Goal: Task Accomplishment & Management: Use online tool/utility

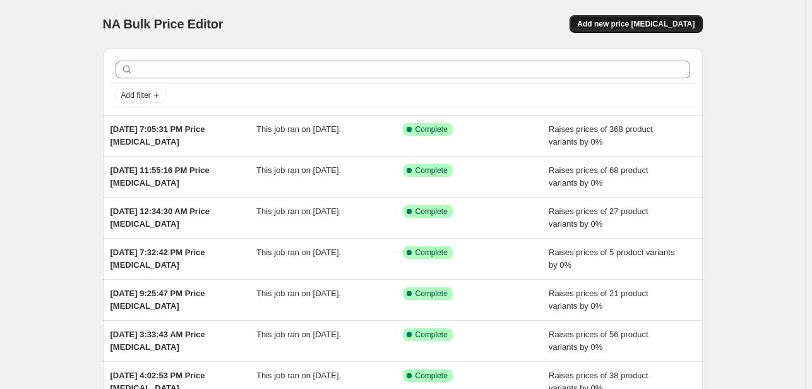
click at [649, 23] on span "Add new price [MEDICAL_DATA]" at bounding box center [635, 24] width 117 height 10
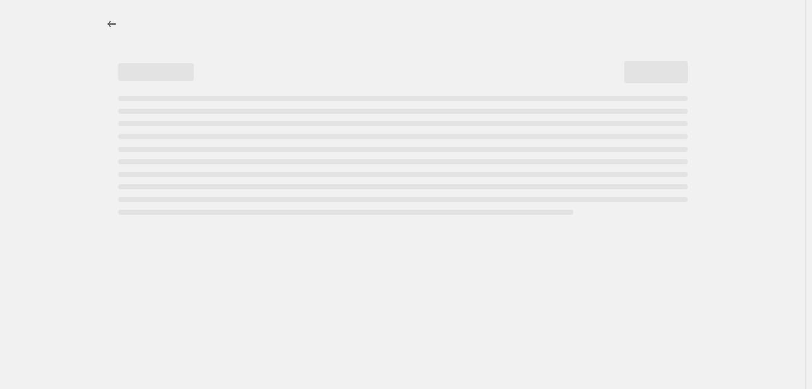
select select "percentage"
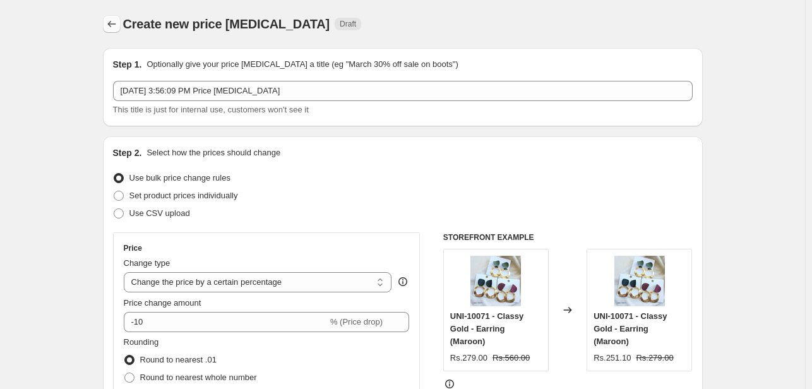
click at [114, 22] on icon "Price change jobs" at bounding box center [111, 24] width 13 height 13
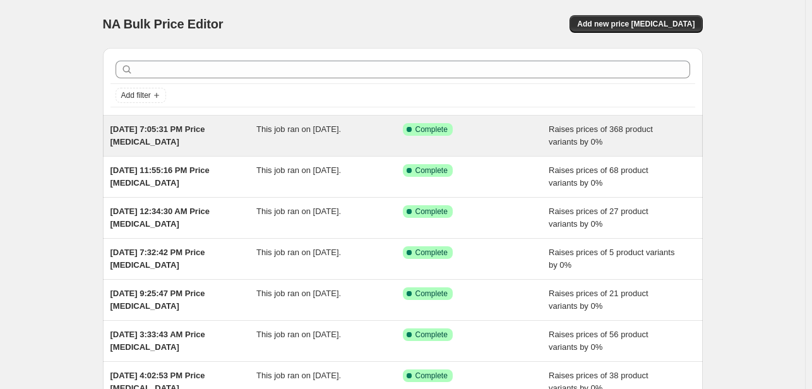
click at [158, 136] on div "[DATE] 7:05:31 PM Price [MEDICAL_DATA]" at bounding box center [184, 135] width 146 height 25
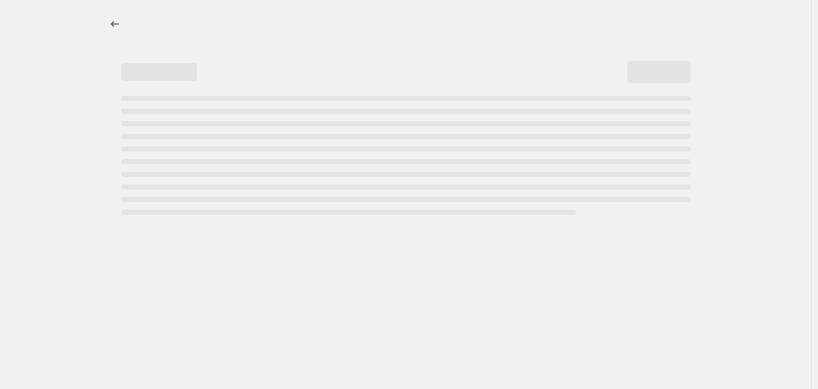
select select "percentage"
select select "pp"
select select "tag"
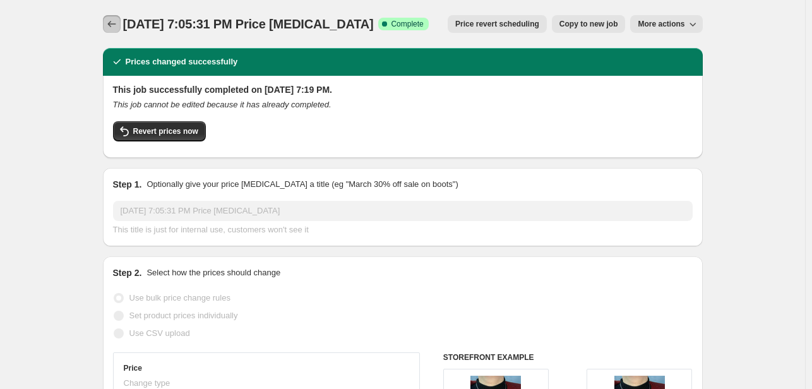
click at [117, 21] on icon "Price change jobs" at bounding box center [111, 24] width 13 height 13
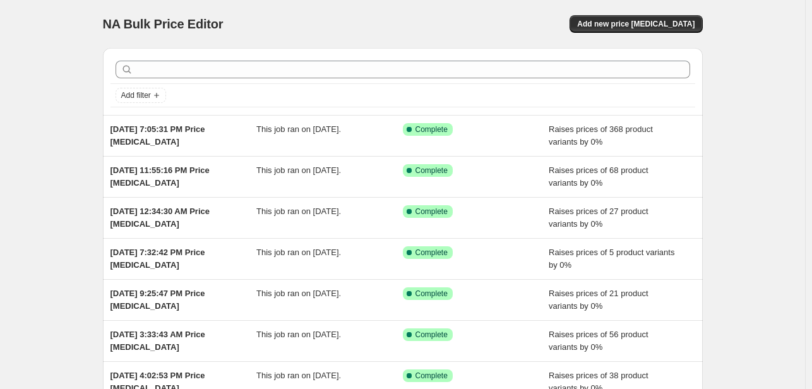
click at [624, 13] on div "NA Bulk Price Editor. This page is ready NA Bulk Price Editor Add new price [ME…" at bounding box center [403, 24] width 600 height 48
click at [629, 23] on span "Add new price [MEDICAL_DATA]" at bounding box center [635, 24] width 117 height 10
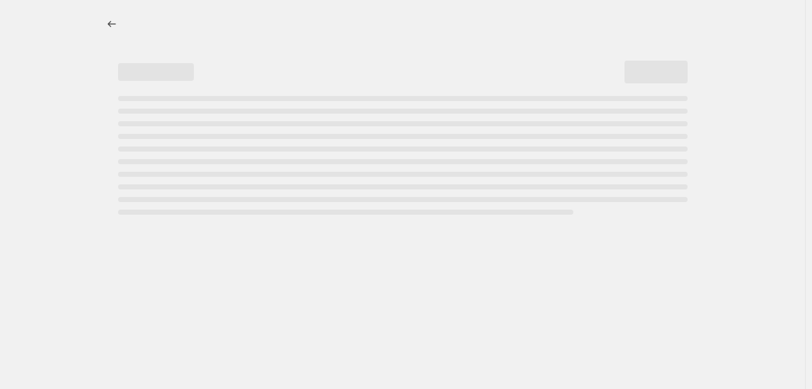
select select "percentage"
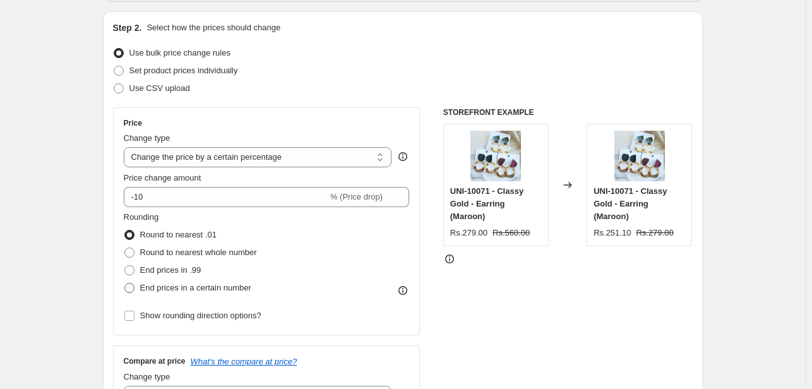
scroll to position [189, 0]
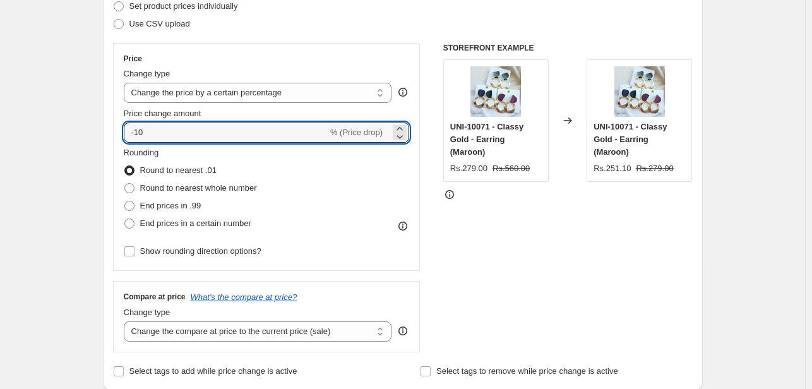
drag, startPoint x: 165, startPoint y: 130, endPoint x: 15, endPoint y: 128, distance: 150.9
type input "0"
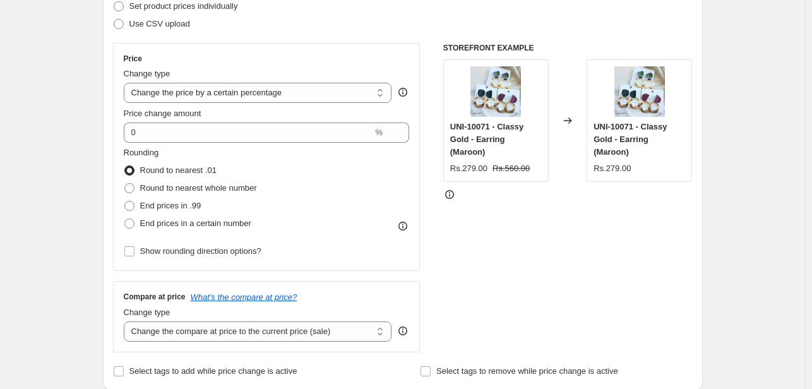
click at [130, 224] on span at bounding box center [129, 223] width 10 height 10
click at [125, 219] on input "End prices in a certain number" at bounding box center [124, 218] width 1 height 1
radio input "true"
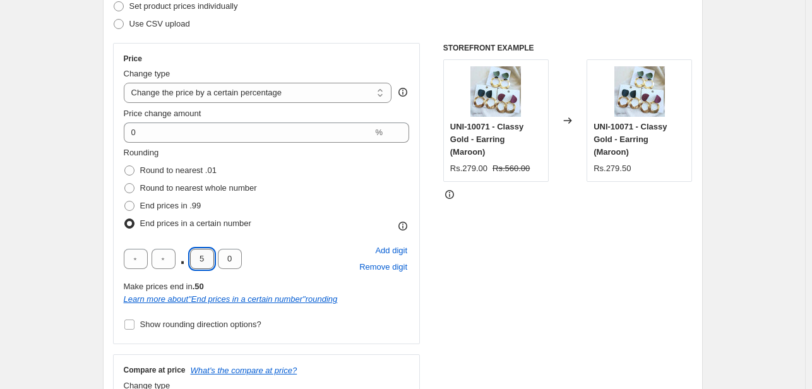
drag, startPoint x: 206, startPoint y: 256, endPoint x: 194, endPoint y: 256, distance: 11.4
click at [194, 256] on input "5" at bounding box center [202, 259] width 24 height 20
click at [131, 166] on span at bounding box center [129, 170] width 10 height 10
click at [125, 166] on input "Round to nearest .01" at bounding box center [124, 165] width 1 height 1
radio input "true"
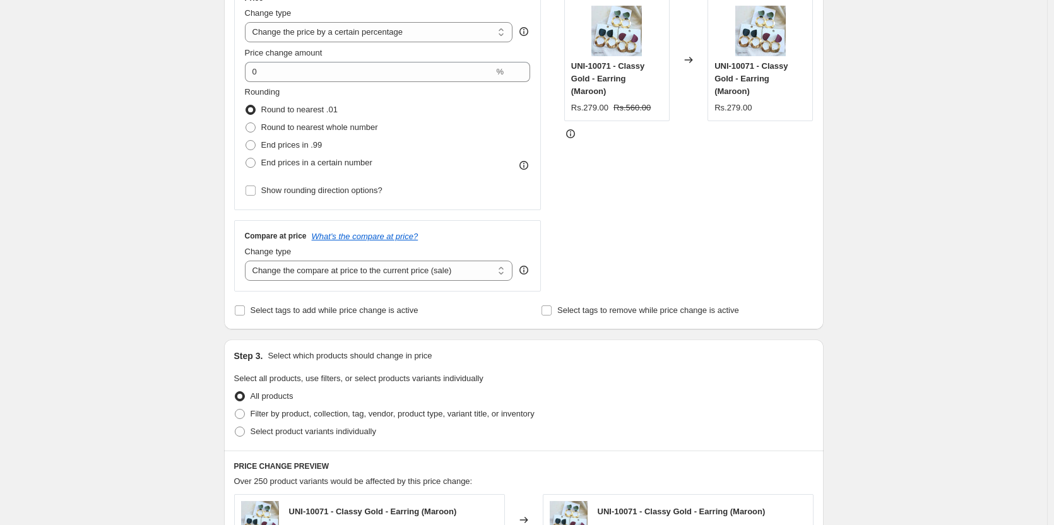
scroll to position [126, 0]
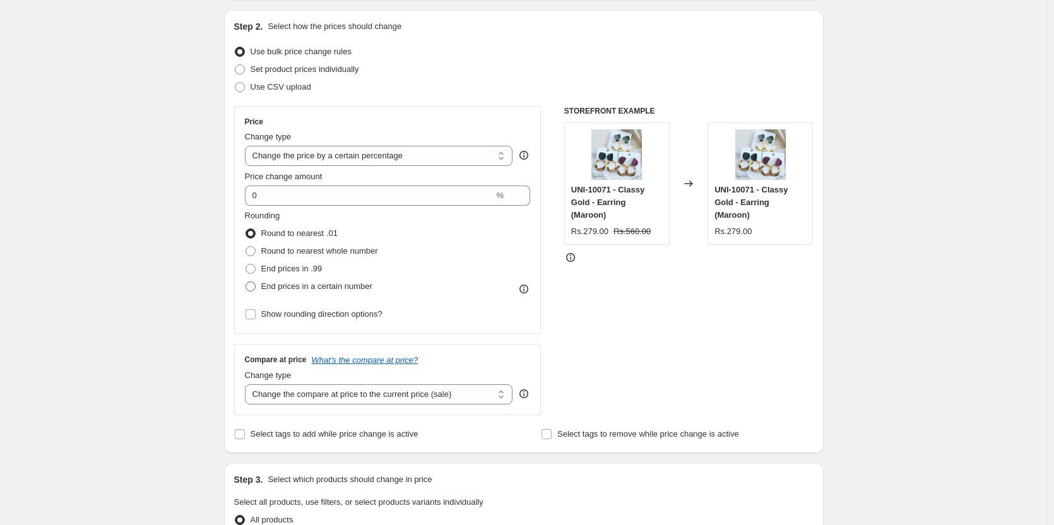
click at [253, 285] on span at bounding box center [251, 287] width 10 height 10
click at [246, 282] on input "End prices in a certain number" at bounding box center [246, 282] width 1 height 1
radio input "true"
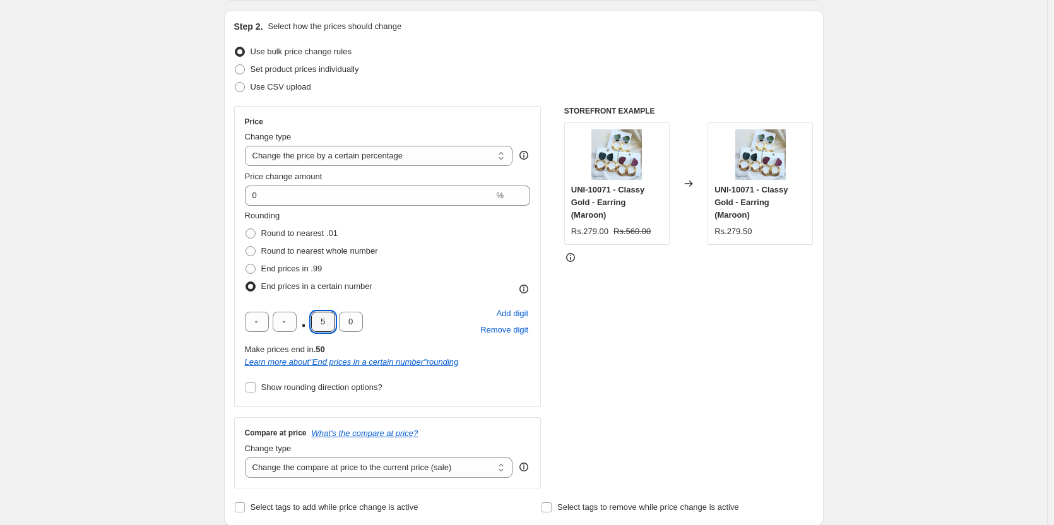
drag, startPoint x: 330, startPoint y: 320, endPoint x: 306, endPoint y: 320, distance: 24.0
click at [306, 320] on div ". 5 0" at bounding box center [304, 322] width 118 height 20
type input "0"
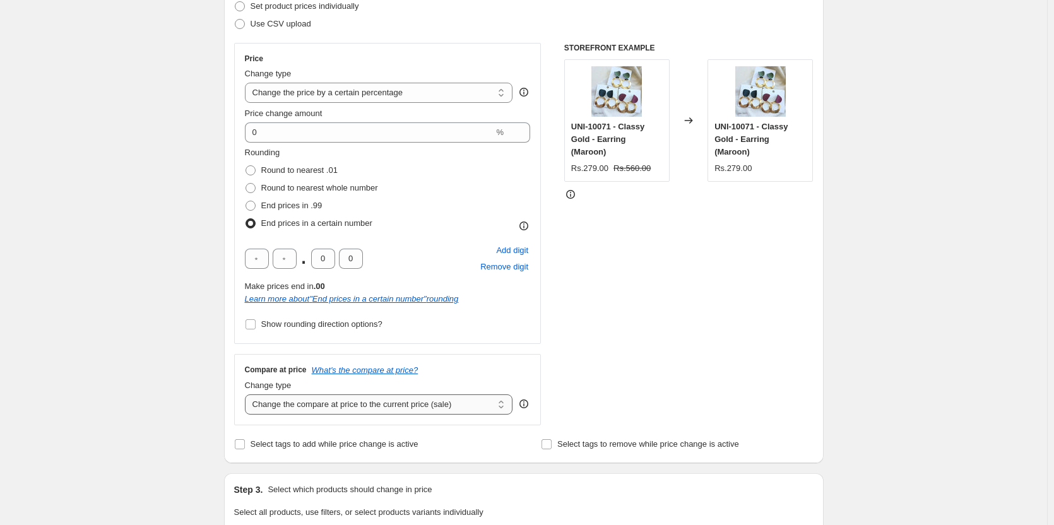
click at [367, 388] on select "Change the compare at price to the current price (sale) Change the compare at p…" at bounding box center [379, 405] width 268 height 20
select select "pp"
click at [248, 388] on select "Change the compare at price to the current price (sale) Change the compare at p…" at bounding box center [379, 405] width 268 height 20
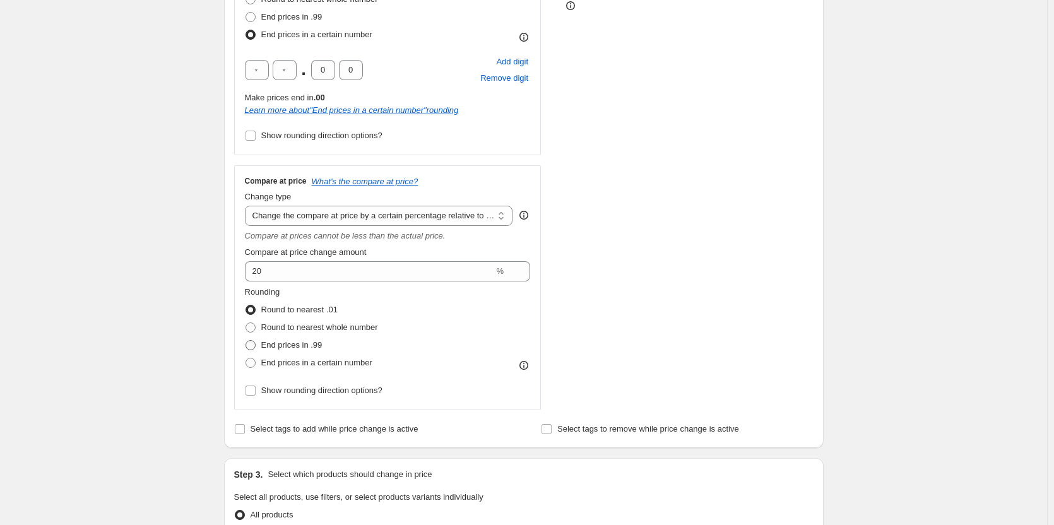
scroll to position [379, 0]
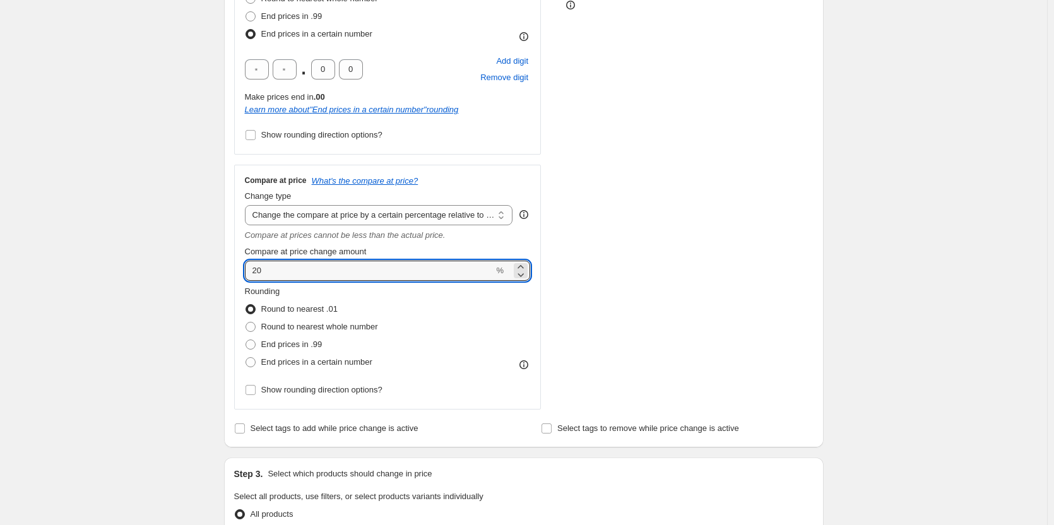
drag, startPoint x: 299, startPoint y: 274, endPoint x: 205, endPoint y: 272, distance: 93.5
click at [205, 272] on div "Create new price [MEDICAL_DATA]. This page is ready Create new price [MEDICAL_D…" at bounding box center [524, 375] width 1048 height 1509
type input "100"
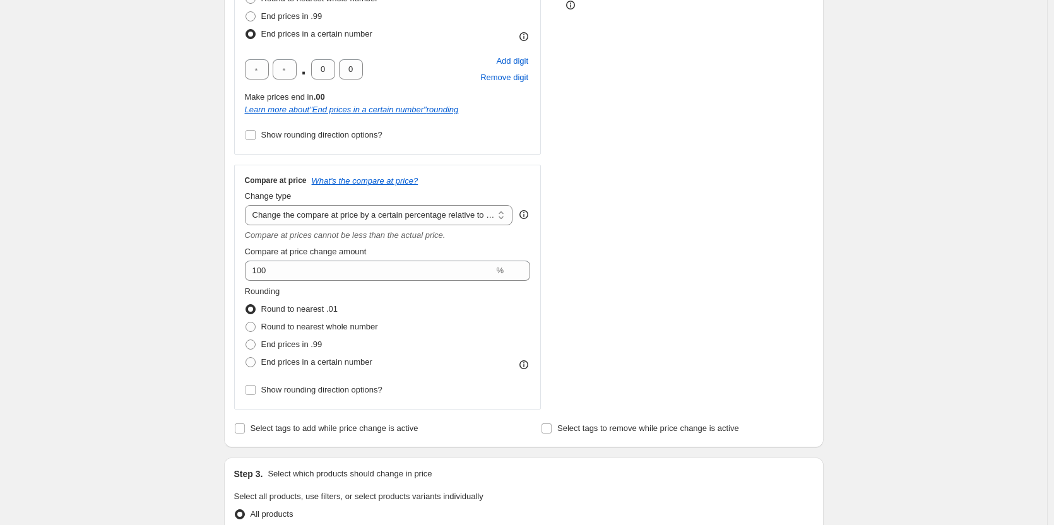
click at [205, 272] on div "Create new price [MEDICAL_DATA]. This page is ready Create new price [MEDICAL_D…" at bounding box center [524, 375] width 1048 height 1509
click at [256, 364] on span at bounding box center [251, 362] width 10 height 10
click at [246, 358] on input "End prices in a certain number" at bounding box center [246, 357] width 1 height 1
radio input "true"
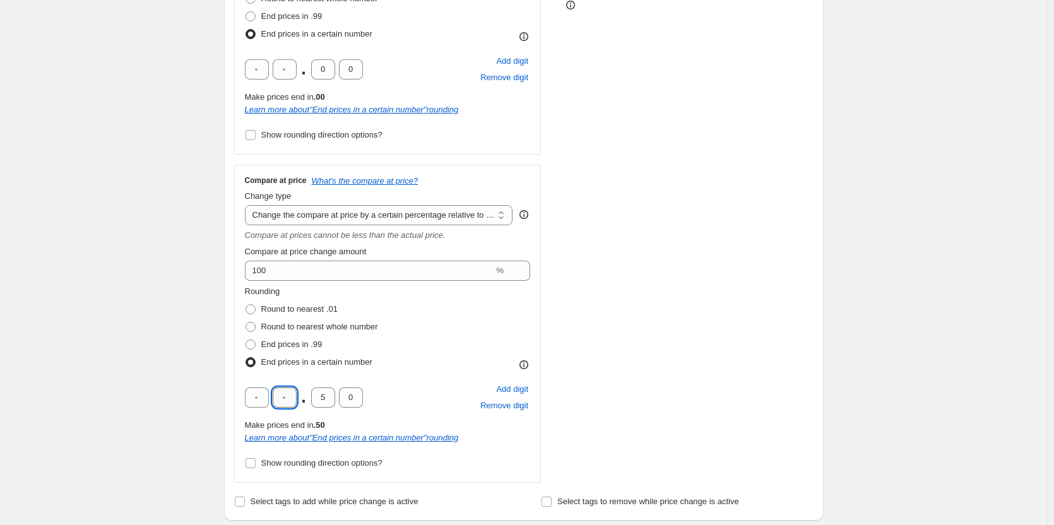
drag, startPoint x: 292, startPoint y: 395, endPoint x: 281, endPoint y: 395, distance: 10.7
click at [281, 388] on input "text" at bounding box center [285, 398] width 24 height 20
drag, startPoint x: 326, startPoint y: 398, endPoint x: 306, endPoint y: 398, distance: 20.2
click at [306, 388] on div ". 5 0" at bounding box center [304, 398] width 118 height 20
type input "0"
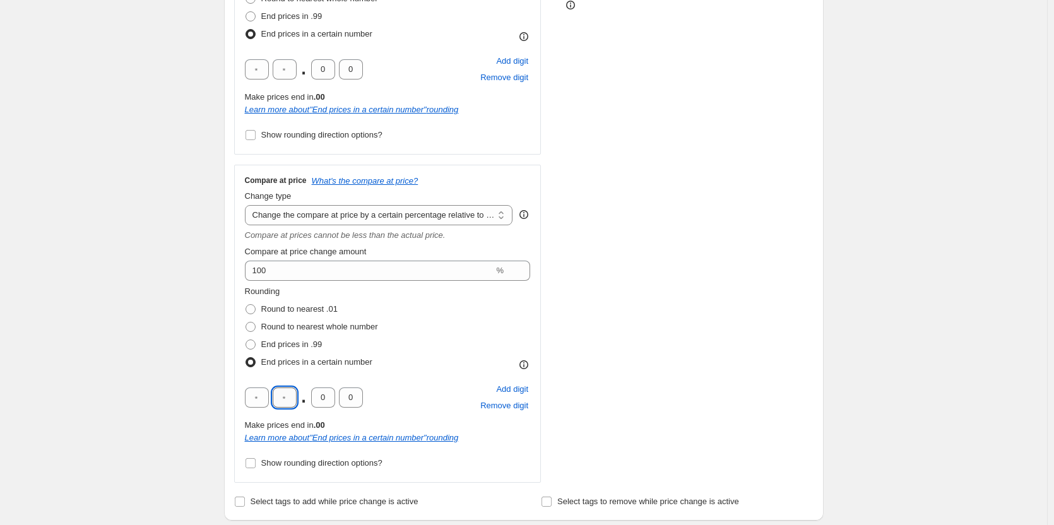
drag, startPoint x: 292, startPoint y: 398, endPoint x: 278, endPoint y: 398, distance: 13.9
click at [278, 388] on input "text" at bounding box center [285, 398] width 24 height 20
type input "9"
click at [202, 369] on div "Create new price [MEDICAL_DATA]. This page is ready Create new price [MEDICAL_D…" at bounding box center [524, 412] width 1048 height 1582
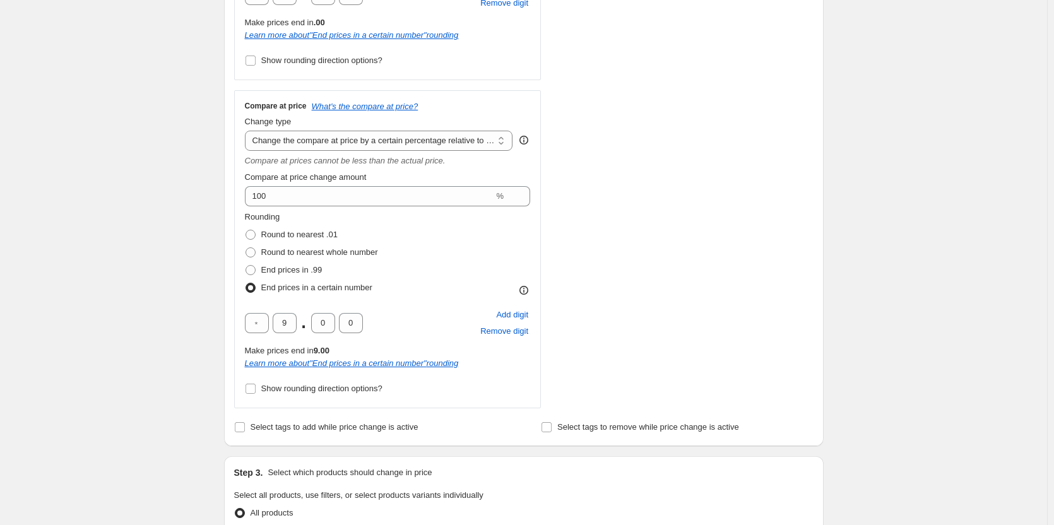
scroll to position [568, 0]
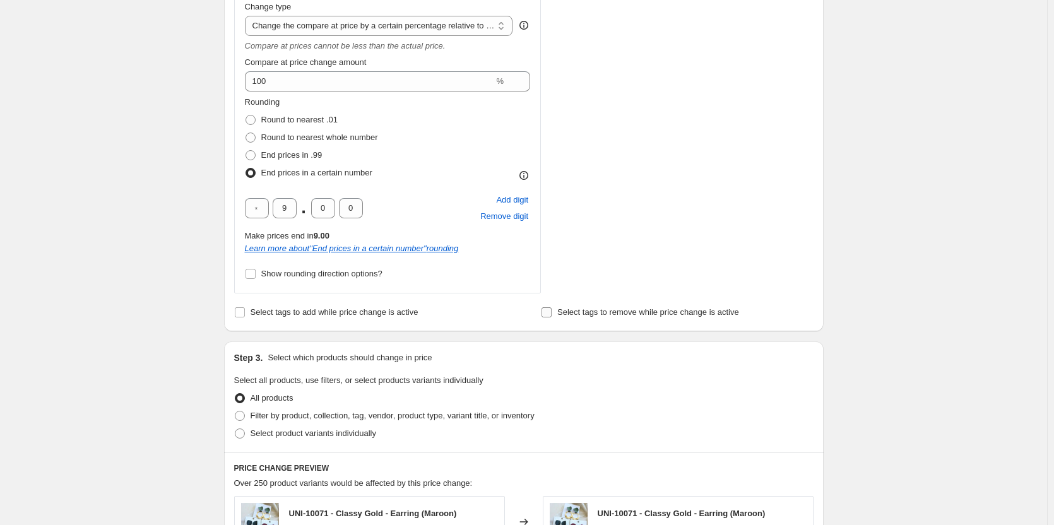
click at [552, 311] on input "Select tags to remove while price change is active" at bounding box center [547, 313] width 10 height 10
checkbox input "true"
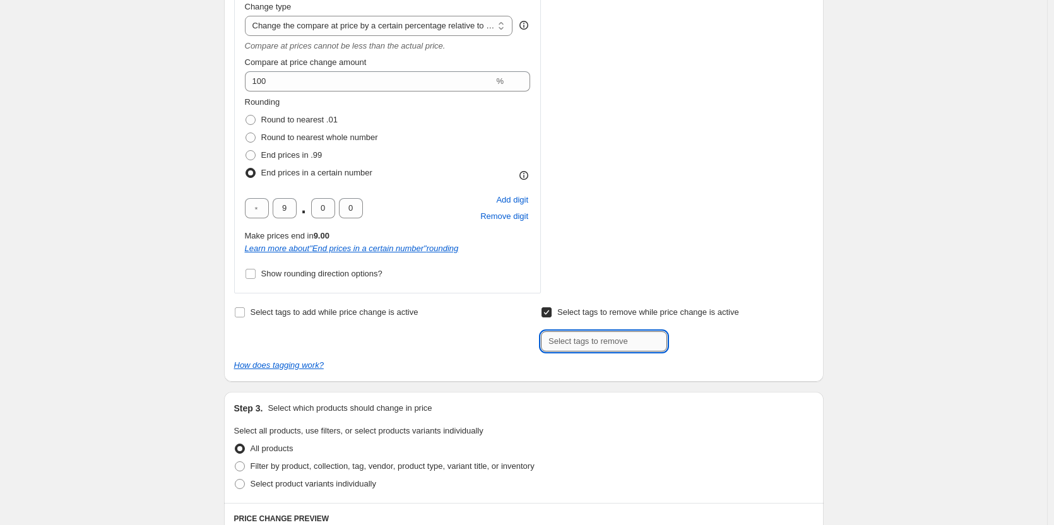
click at [582, 342] on input "text" at bounding box center [604, 342] width 126 height 20
drag, startPoint x: 592, startPoint y: 345, endPoint x: 507, endPoint y: 346, distance: 84.6
click at [507, 346] on div "Select tags to add while price change is active Select tags to remove while pri…" at bounding box center [524, 328] width 580 height 48
paste input "off"
type input "new50off"
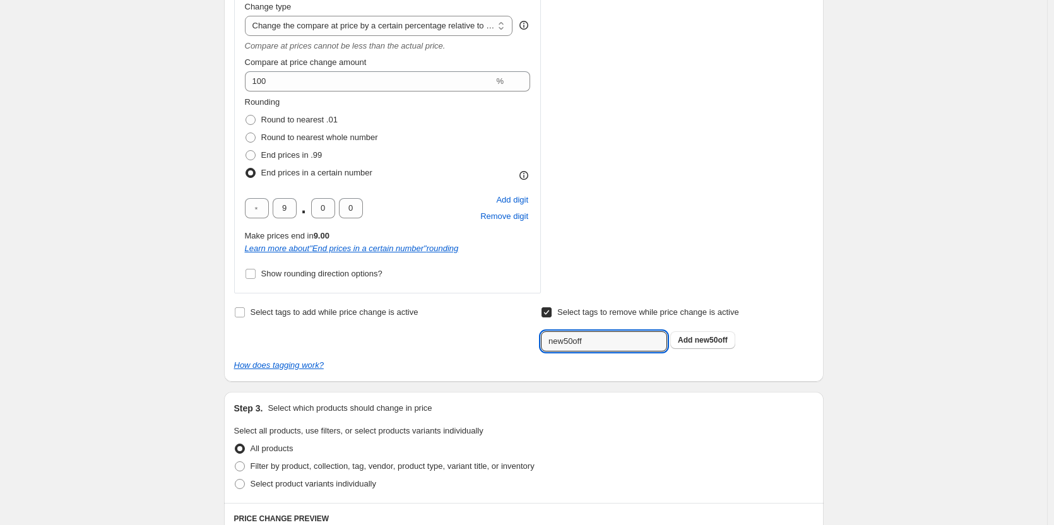
click at [518, 346] on div "Select tags to add while price change is active Select tags to remove while pri…" at bounding box center [524, 328] width 580 height 48
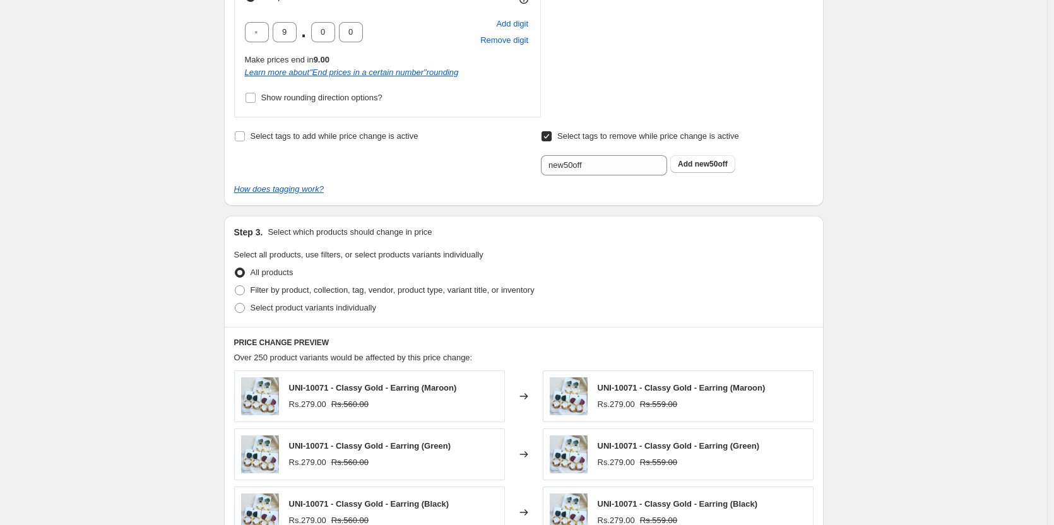
scroll to position [758, 0]
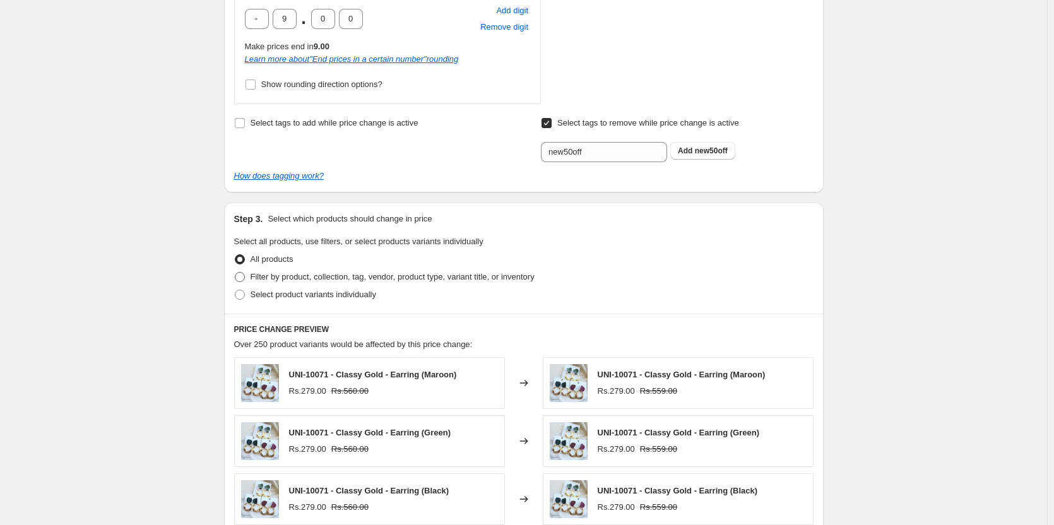
click at [243, 278] on span at bounding box center [240, 277] width 10 height 10
click at [236, 273] on input "Filter by product, collection, tag, vendor, product type, variant title, or inv…" at bounding box center [235, 272] width 1 height 1
radio input "true"
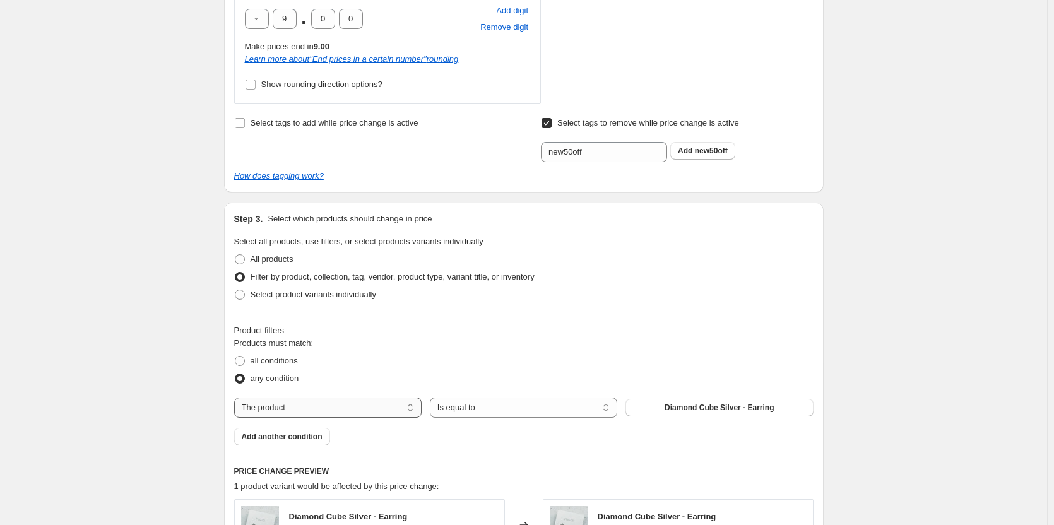
click at [345, 388] on select "The product The product's collection The product's tag The product's vendor The…" at bounding box center [328, 408] width 188 height 20
select select "tag"
click at [712, 388] on span "041124-1" at bounding box center [719, 408] width 32 height 10
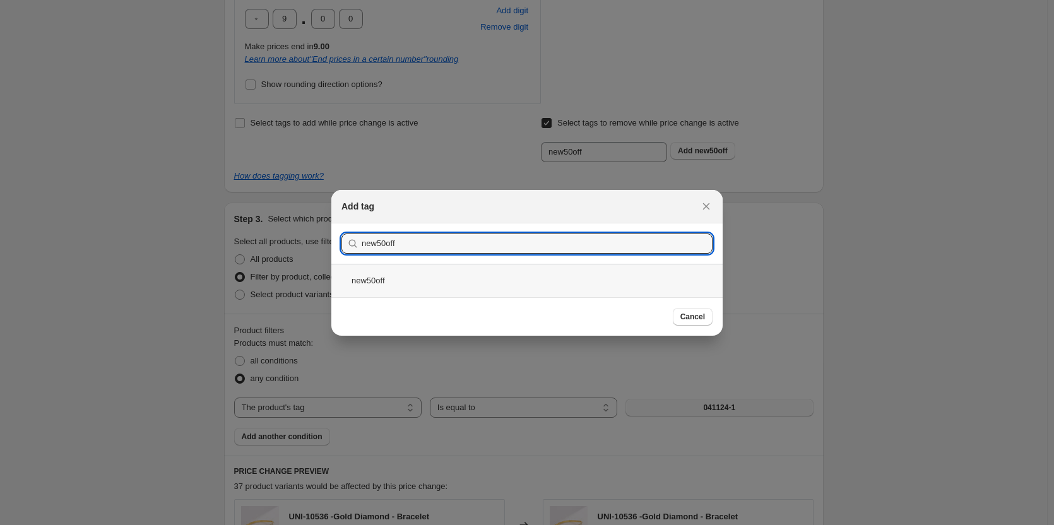
type input "new50off"
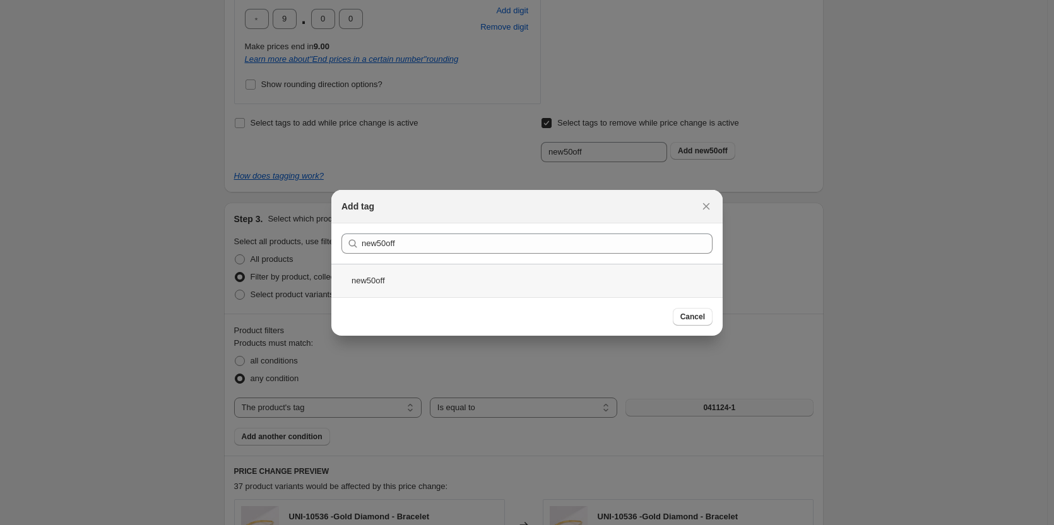
click at [383, 276] on div "new50off" at bounding box center [527, 280] width 391 height 33
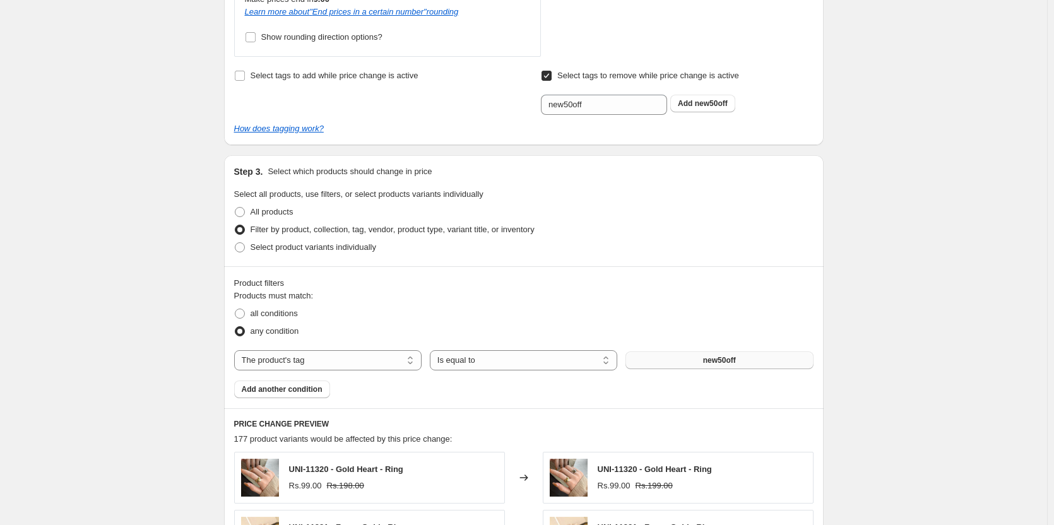
scroll to position [821, 0]
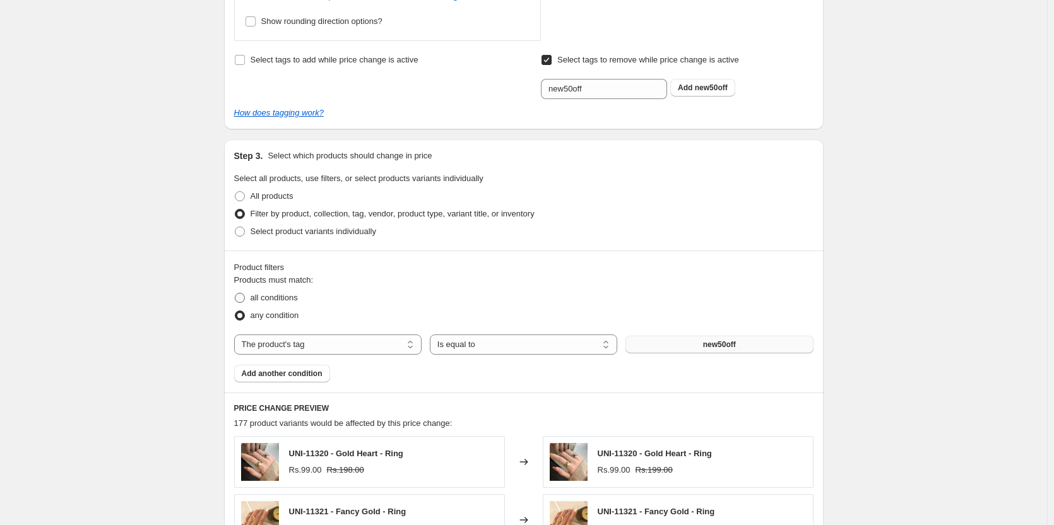
click at [288, 294] on span "all conditions" at bounding box center [274, 297] width 47 height 9
click at [236, 294] on input "all conditions" at bounding box center [235, 293] width 1 height 1
radio input "true"
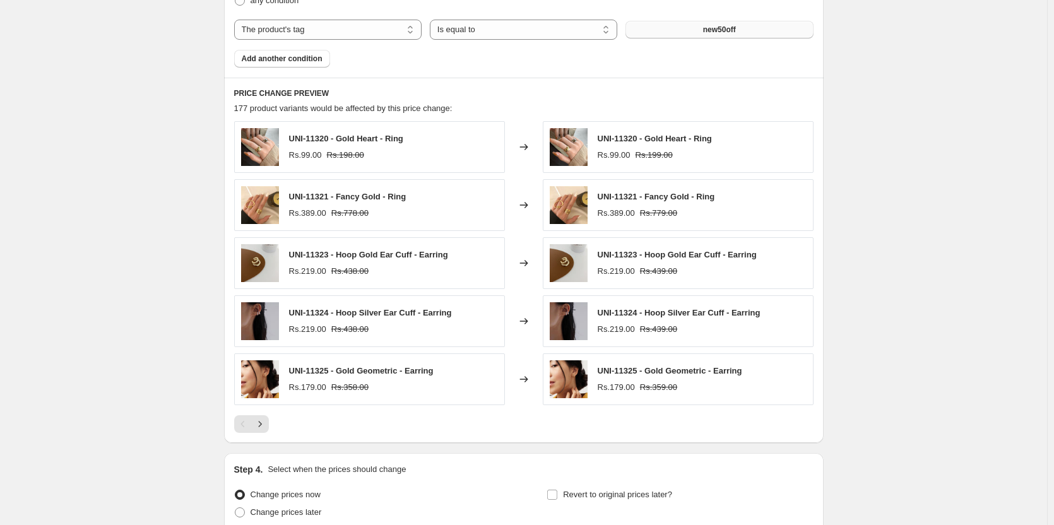
scroll to position [1250, 0]
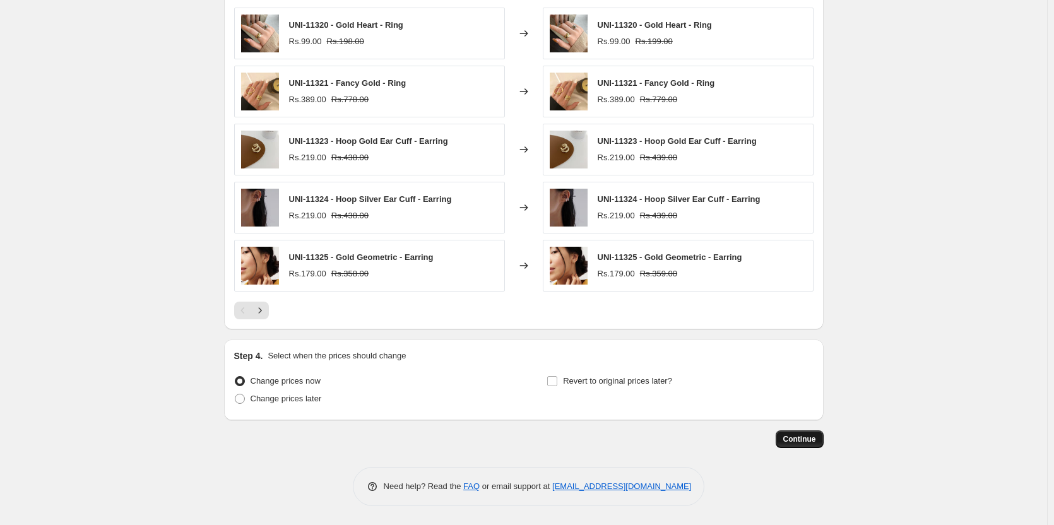
click at [815, 388] on span "Continue" at bounding box center [800, 439] width 33 height 10
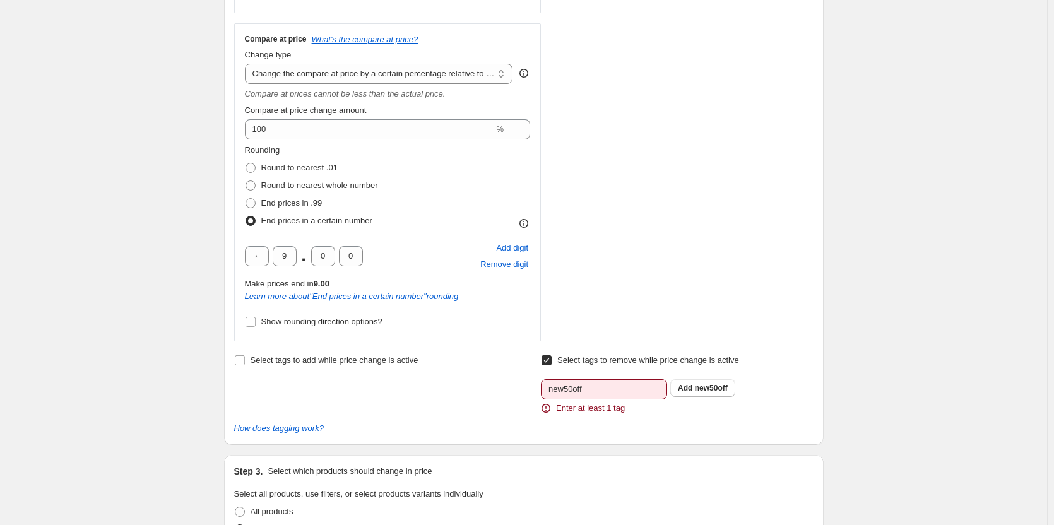
scroll to position [695, 0]
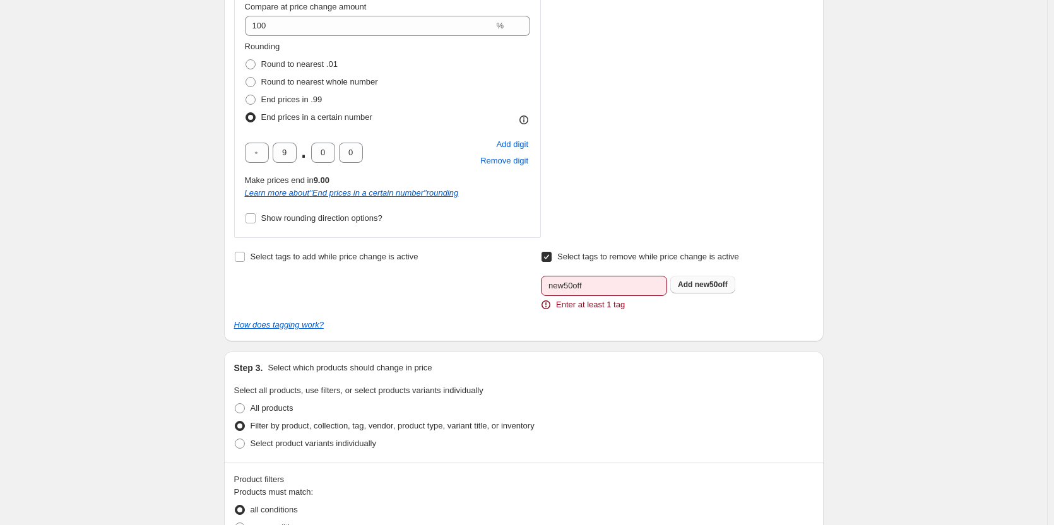
click at [702, 284] on span "new50off" at bounding box center [711, 284] width 33 height 9
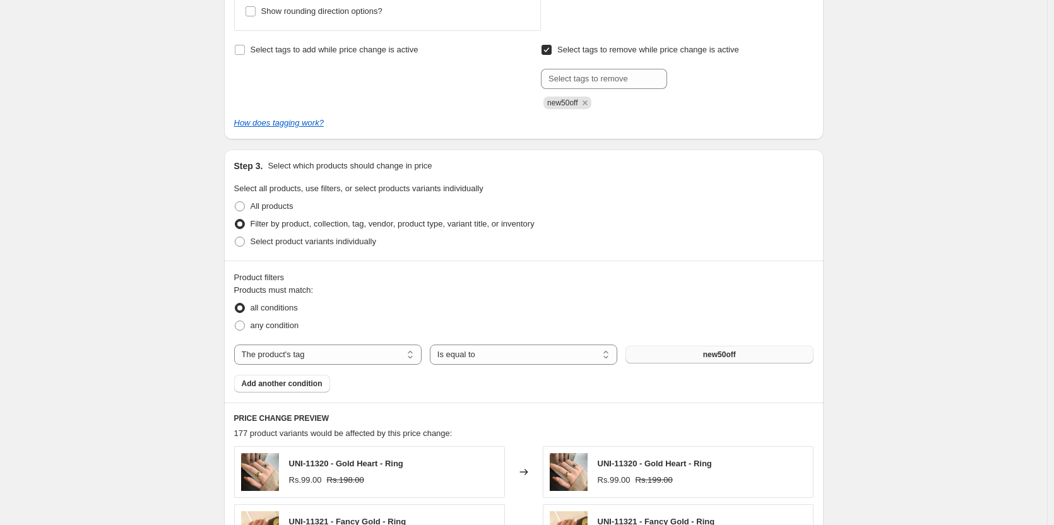
scroll to position [1270, 0]
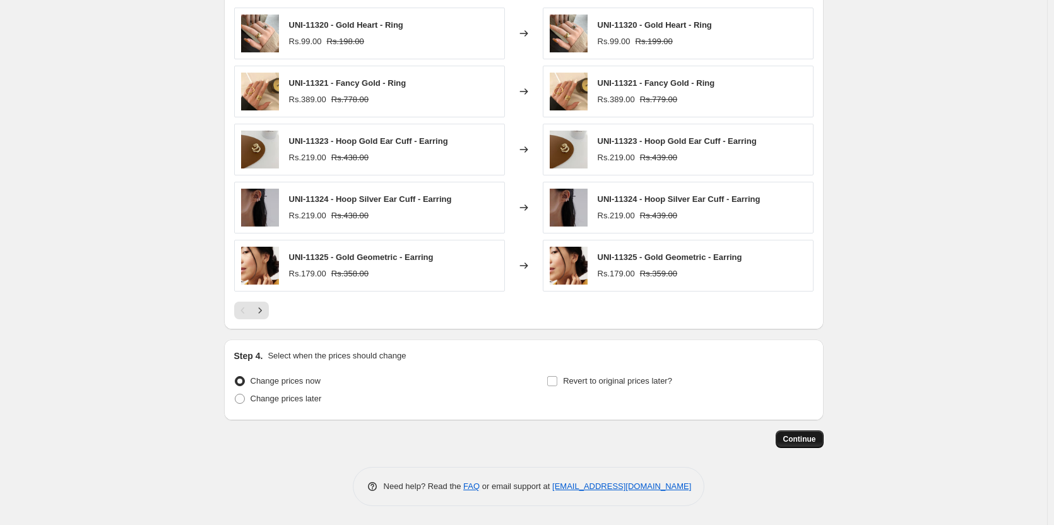
click at [796, 388] on span "Continue" at bounding box center [800, 439] width 33 height 10
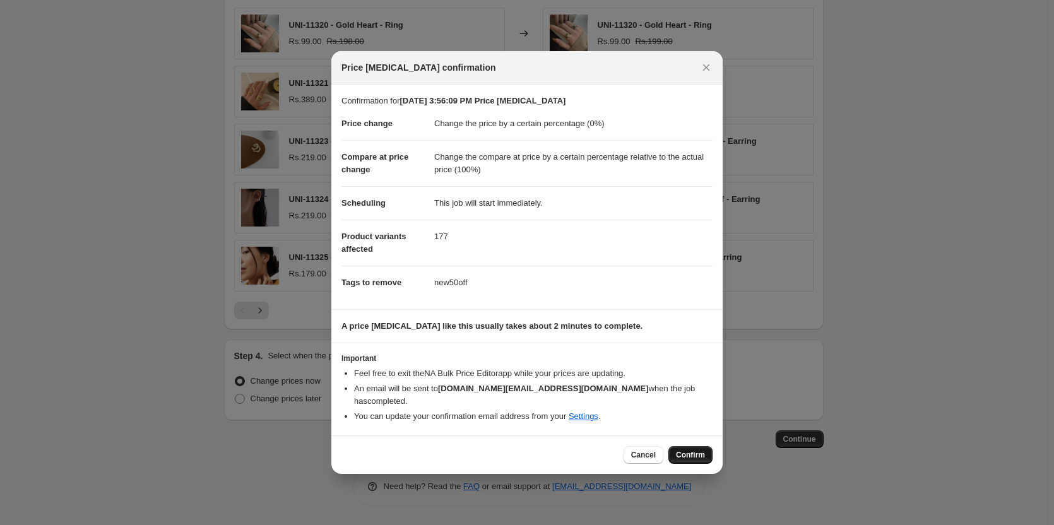
click at [707, 388] on button "Confirm" at bounding box center [691, 455] width 44 height 18
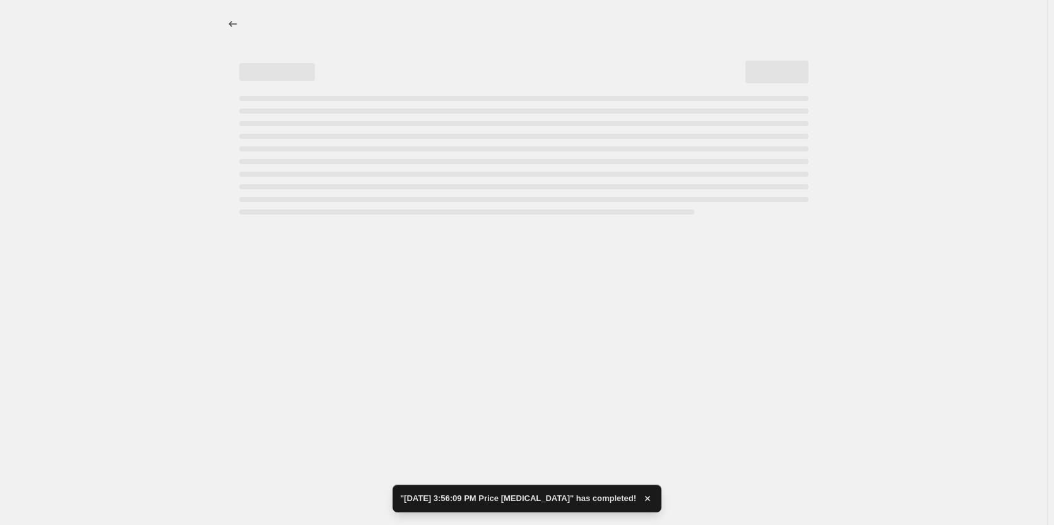
select select "percentage"
select select "pp"
select select "tag"
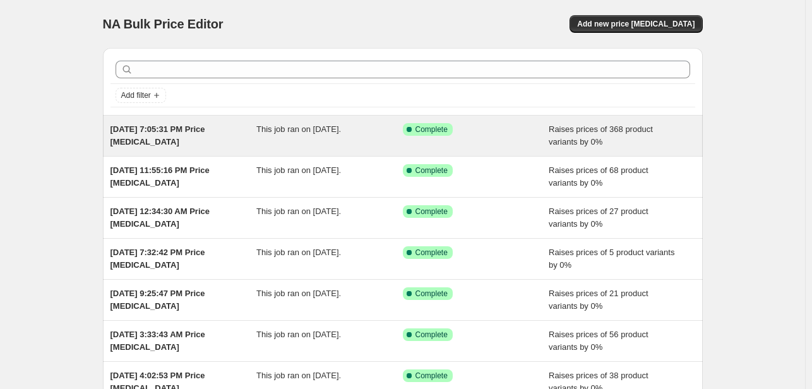
click at [296, 132] on span "This job ran on [DATE]." at bounding box center [298, 128] width 85 height 9
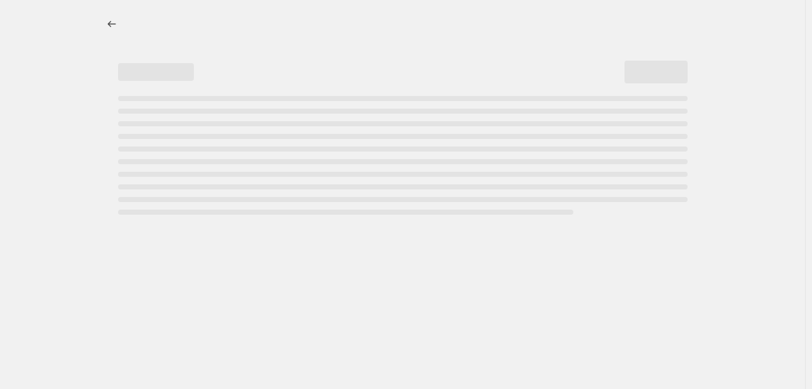
select select "percentage"
select select "pp"
select select "tag"
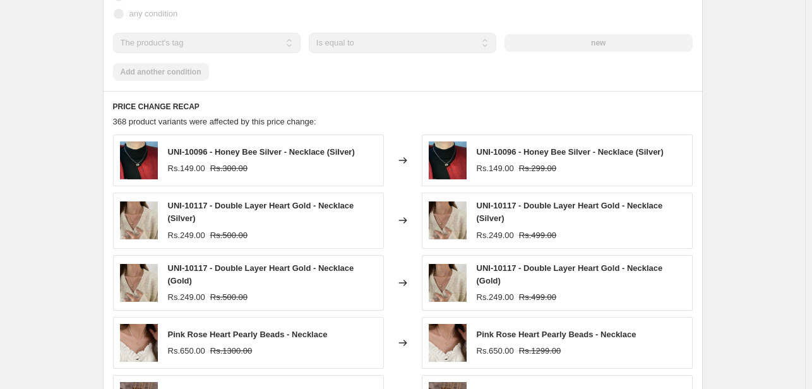
scroll to position [1505, 0]
